Goal: Task Accomplishment & Management: Complete application form

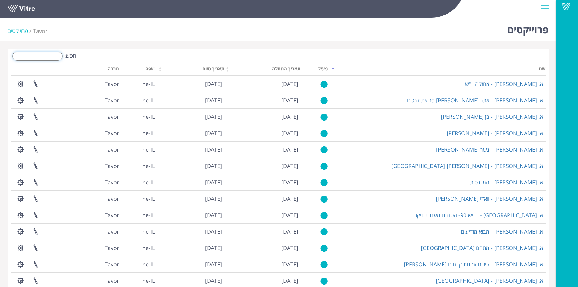
click at [50, 56] on input "חפש:" at bounding box center [37, 56] width 50 height 9
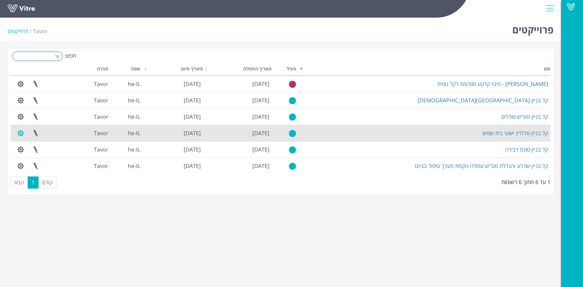
type input "קל"
click at [22, 135] on button "button" at bounding box center [20, 133] width 15 height 16
click at [40, 163] on link "ניהול נמעני הודעות" at bounding box center [39, 163] width 52 height 8
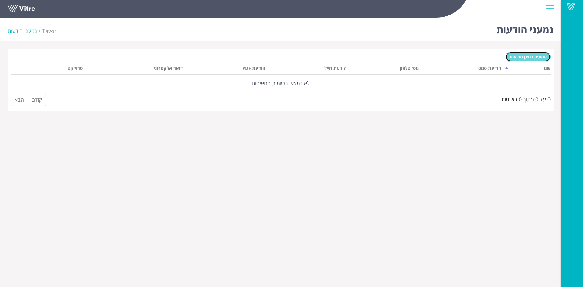
click at [526, 56] on span "הוספת נמען הודעות" at bounding box center [528, 57] width 37 height 6
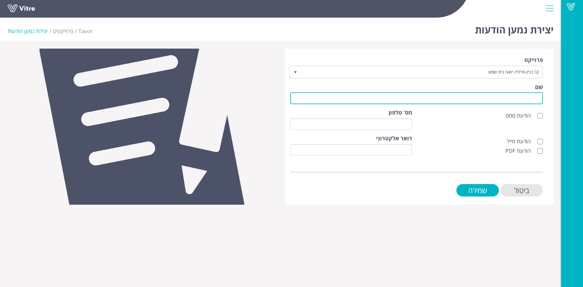
click at [459, 100] on input "שם" at bounding box center [416, 98] width 253 height 12
type input "לקוח"
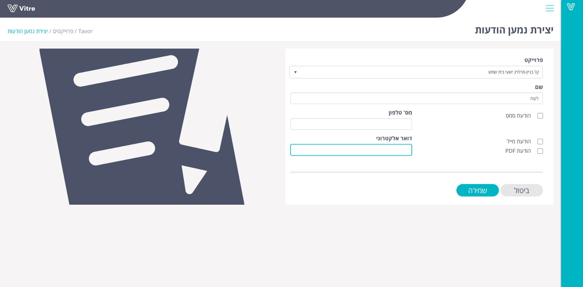
click at [380, 151] on input "דואר אלקטרוני" at bounding box center [351, 150] width 122 height 12
paste input "[EMAIL_ADDRESS][DOMAIN_NAME]"
type input "[EMAIL_ADDRESS][DOMAIN_NAME]"
click at [540, 143] on input "הודעת מייל" at bounding box center [539, 141] width 5 height 5
checkbox input "true"
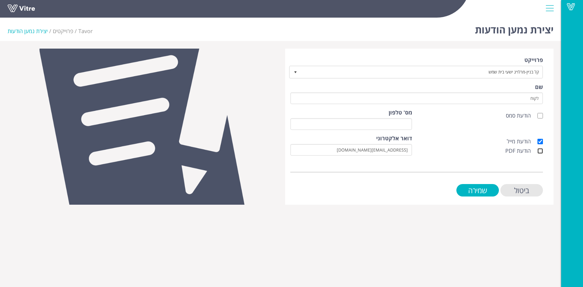
click at [540, 149] on input "הודעת PDF" at bounding box center [539, 150] width 5 height 5
checkbox input "true"
click at [474, 189] on input "שמירה" at bounding box center [477, 190] width 43 height 12
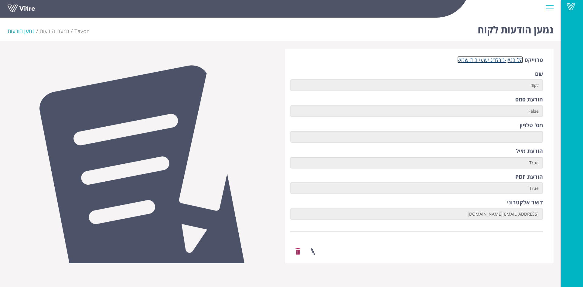
click at [489, 61] on link "קל בניין-מרלו״ג ישעי בית שמש" at bounding box center [490, 59] width 66 height 7
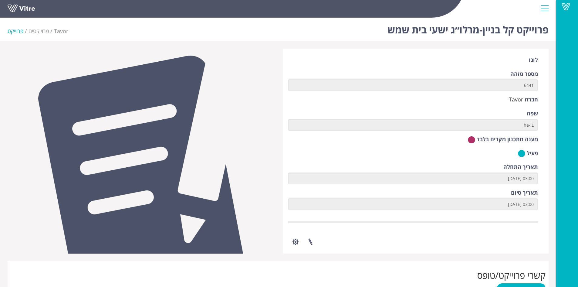
scroll to position [198, 0]
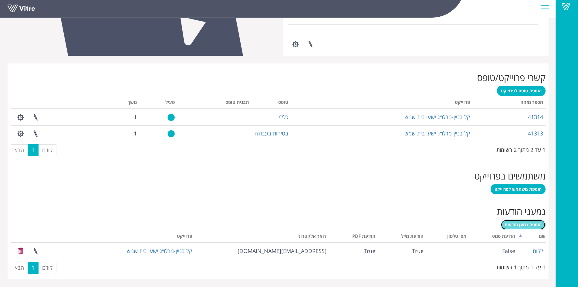
click at [523, 226] on span "הוספת נמען הודעות" at bounding box center [523, 225] width 37 height 6
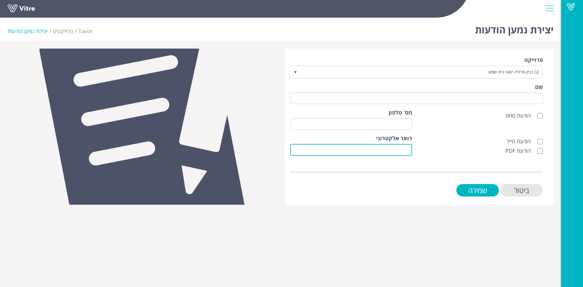
click at [399, 150] on input "דואר אלקטרוני" at bounding box center [351, 150] width 122 height 12
paste input "[EMAIL_ADDRESS][DOMAIN_NAME]"
type input "[EMAIL_ADDRESS][DOMAIN_NAME]"
click at [540, 141] on input "הודעת מייל" at bounding box center [539, 141] width 5 height 5
checkbox input "true"
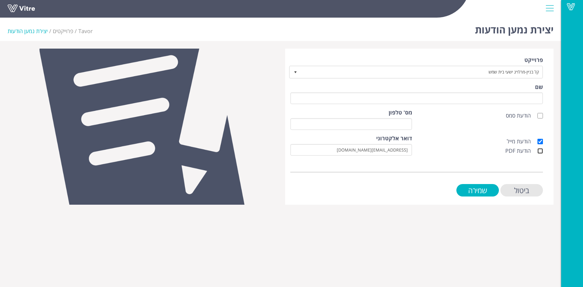
click at [538, 152] on input "הודעת PDF" at bounding box center [539, 150] width 5 height 5
checkbox input "true"
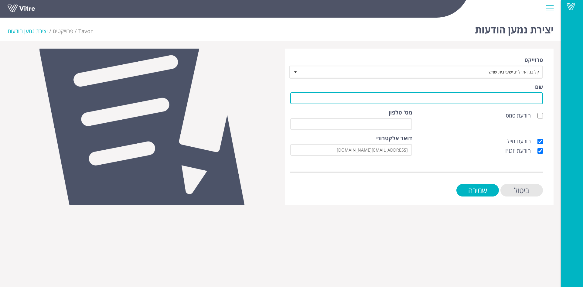
click at [522, 99] on input "שם" at bounding box center [416, 98] width 253 height 12
type input "לקוח"
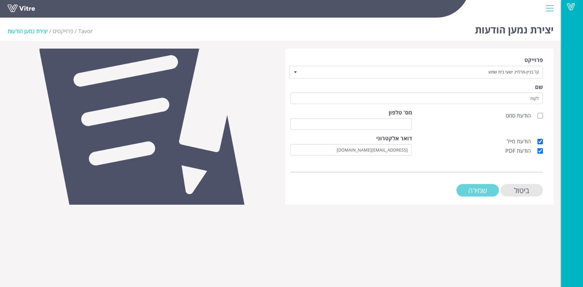
click at [480, 187] on input "שמירה" at bounding box center [477, 190] width 43 height 12
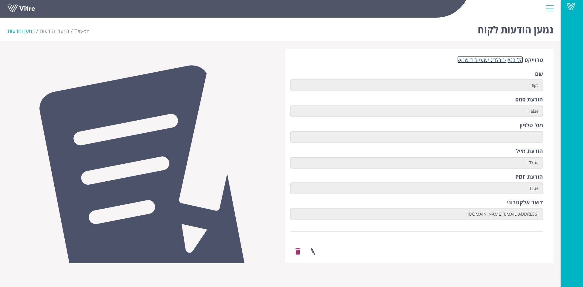
click at [482, 62] on link "קל בניין-מרלו״ג ישעי בית שמש" at bounding box center [490, 59] width 66 height 7
